Goal: Task Accomplishment & Management: Manage account settings

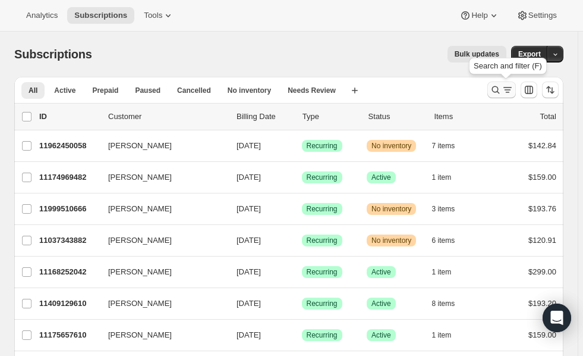
click at [498, 86] on icon "Search and filter results" at bounding box center [496, 90] width 12 height 12
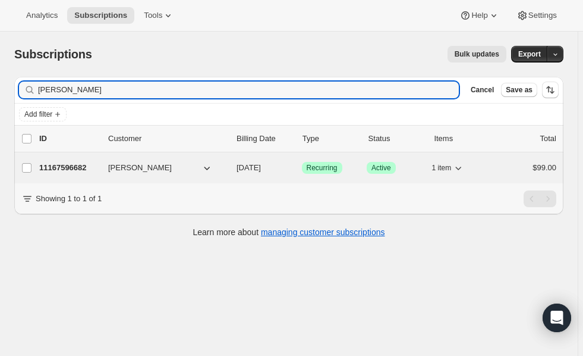
type input "[PERSON_NAME]"
click at [55, 166] on p "11167596682" at bounding box center [68, 168] width 59 height 12
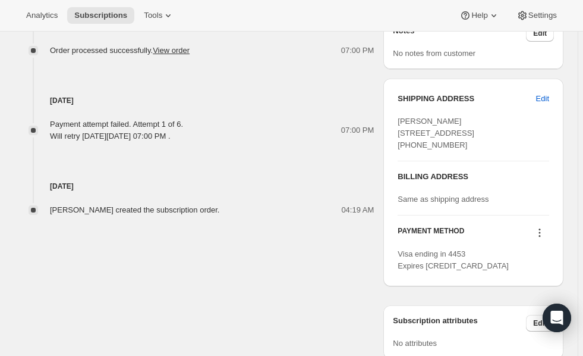
scroll to position [506, 0]
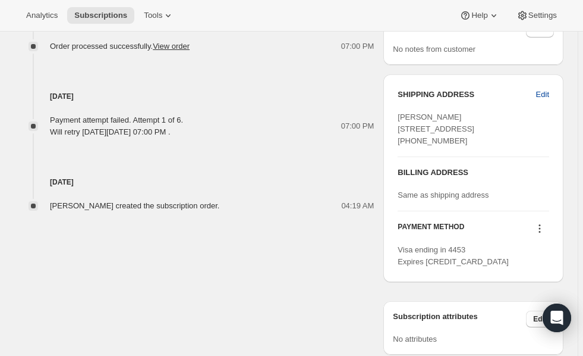
click at [551, 99] on button "Edit" at bounding box center [542, 94] width 27 height 19
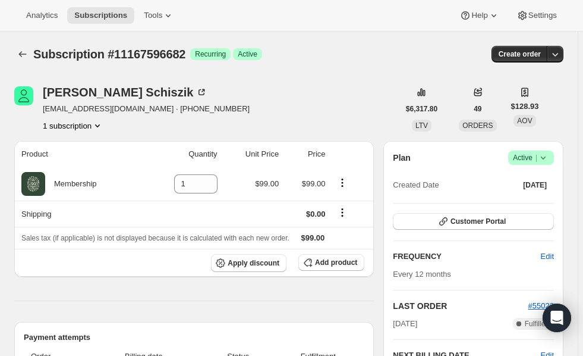
select select "IL"
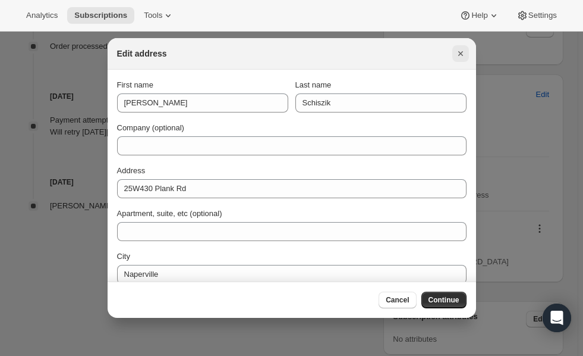
click at [462, 54] on icon "Close" at bounding box center [461, 54] width 12 height 12
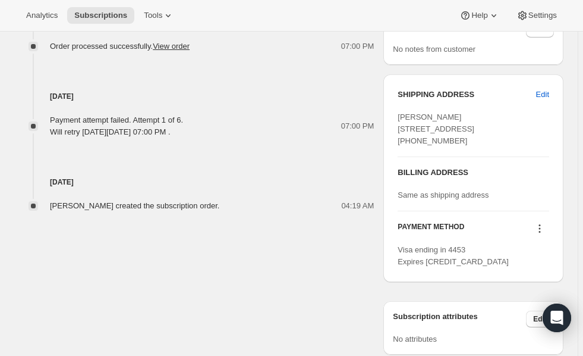
click at [307, 69] on div "[DATE] Payment attempt failed. Attempt 1 of 6. Will retry [DATE][DATE] 07:00 PM…" at bounding box center [194, 95] width 360 height 86
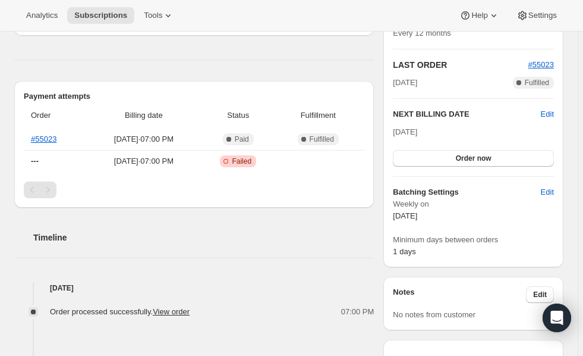
scroll to position [0, 0]
